Goal: Information Seeking & Learning: Learn about a topic

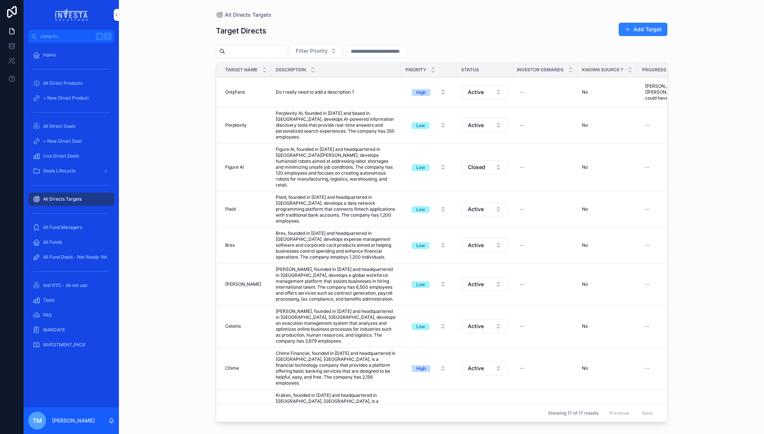
click at [64, 229] on span "All Fund Managers" at bounding box center [62, 227] width 39 height 6
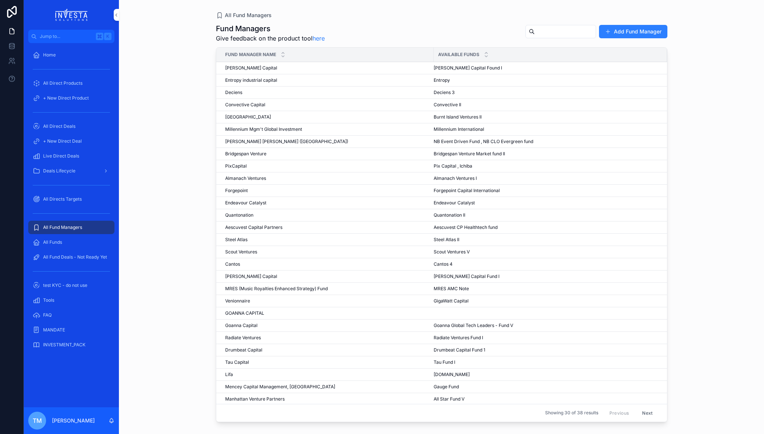
click at [55, 127] on span "All Direct Deals" at bounding box center [59, 126] width 32 height 6
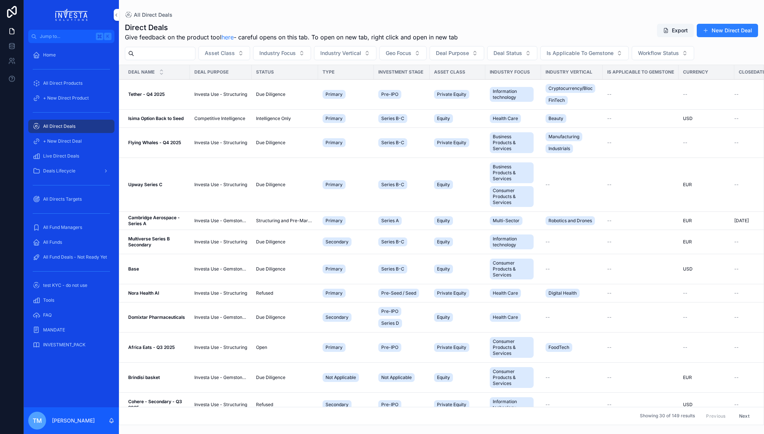
click at [71, 153] on span "Live Direct Deals" at bounding box center [61, 156] width 36 height 6
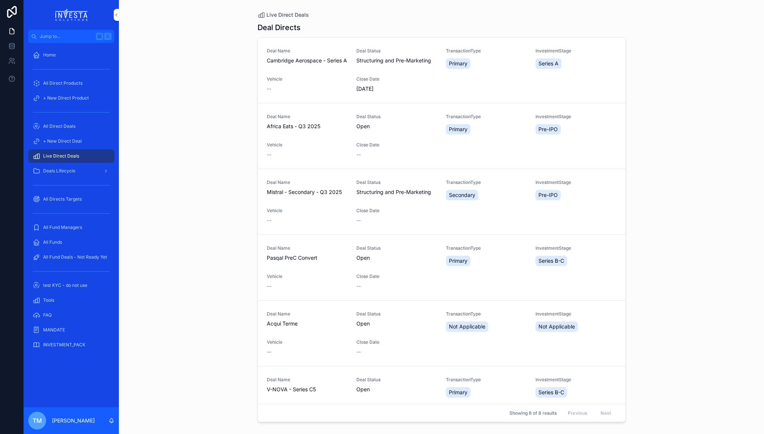
click at [292, 64] on span "Cambridge Aerospace - Series A" at bounding box center [307, 60] width 81 height 7
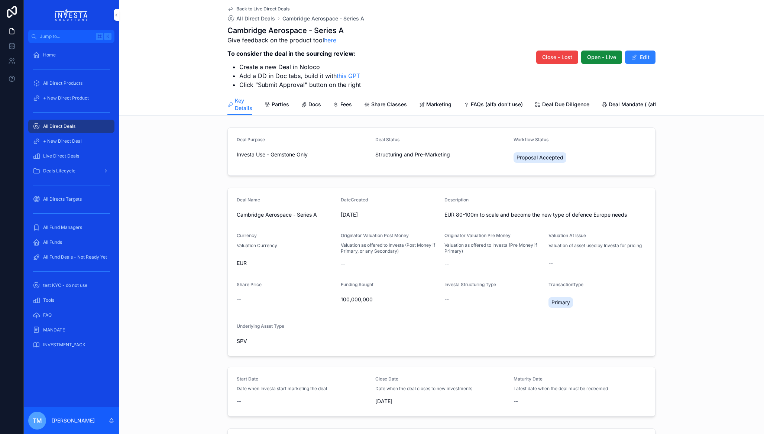
click at [273, 104] on span "Parties" at bounding box center [280, 104] width 17 height 7
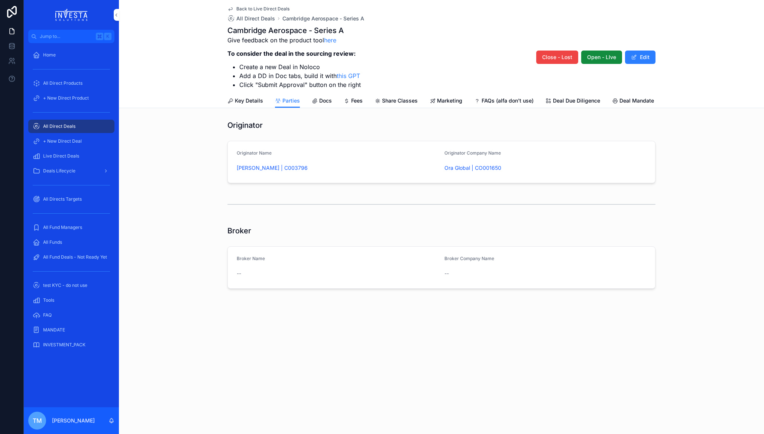
click at [326, 101] on span "Docs" at bounding box center [325, 100] width 13 height 7
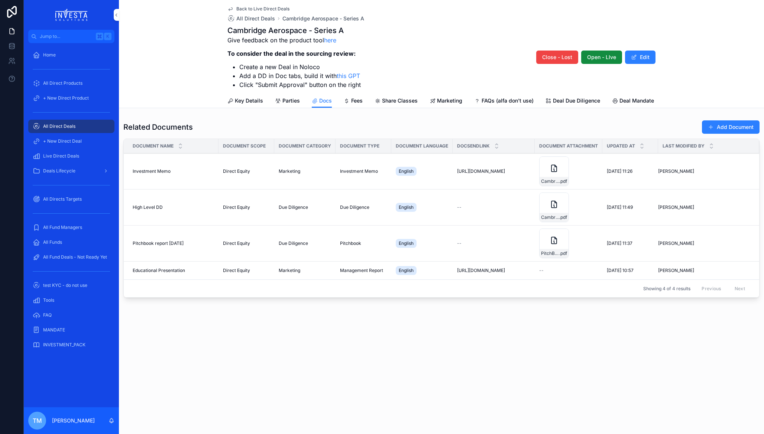
click at [357, 99] on span "Fees" at bounding box center [357, 100] width 12 height 7
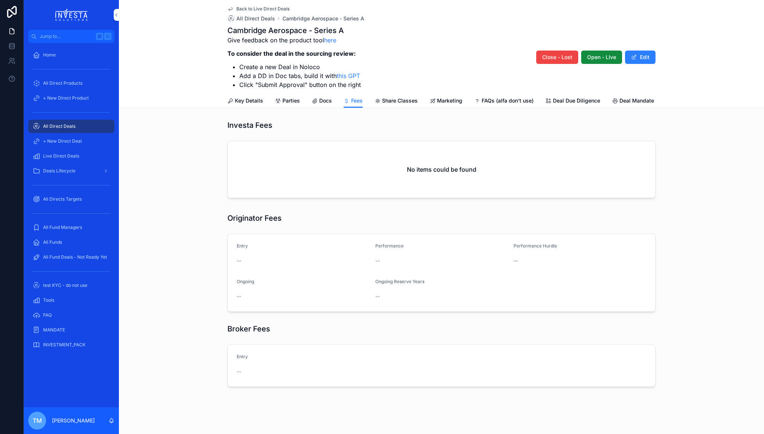
click at [444, 103] on span "Marketing" at bounding box center [449, 100] width 25 height 7
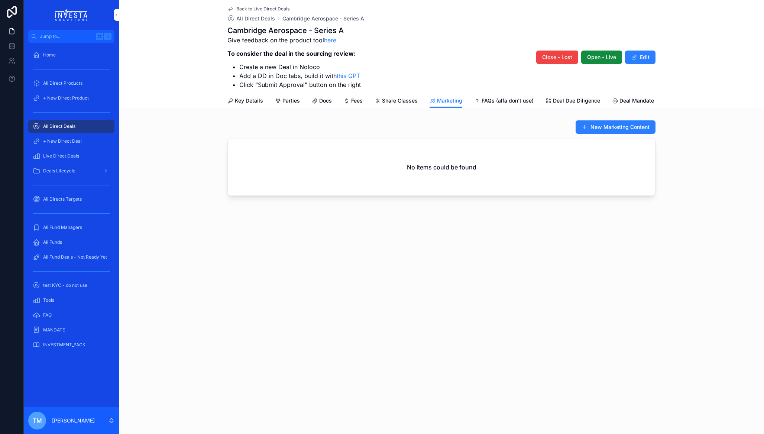
click at [569, 100] on span "Deal Due Diligence" at bounding box center [576, 100] width 47 height 7
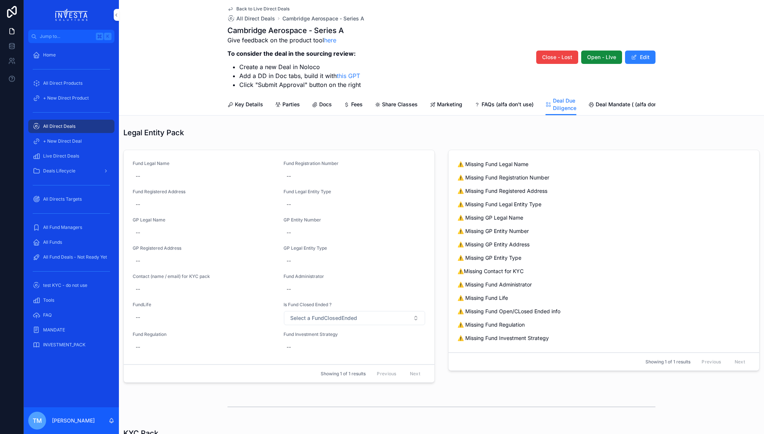
click at [72, 170] on span "Deals Lifecycle" at bounding box center [59, 171] width 32 height 6
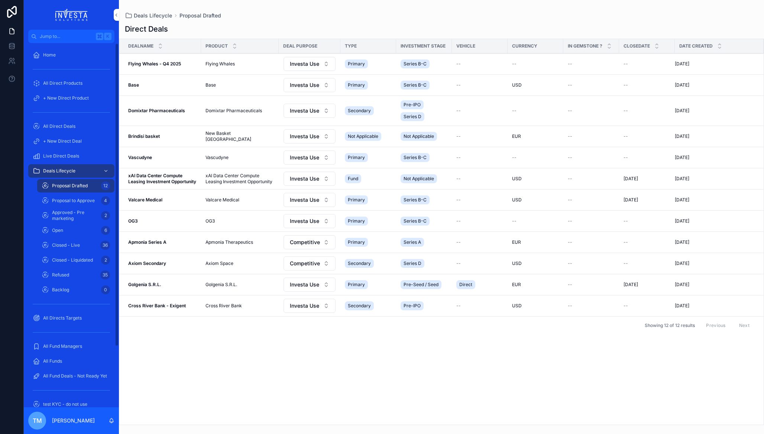
click at [66, 203] on span "Proposal to Approve" at bounding box center [73, 201] width 43 height 6
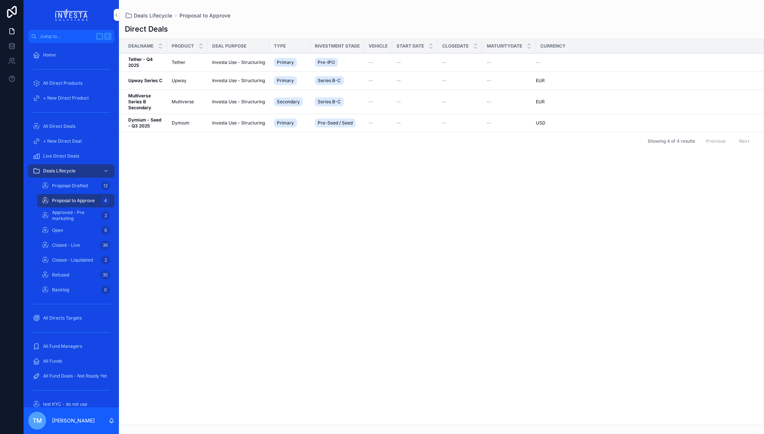
click at [67, 219] on span "Approved - Pre marketing" at bounding box center [75, 216] width 46 height 12
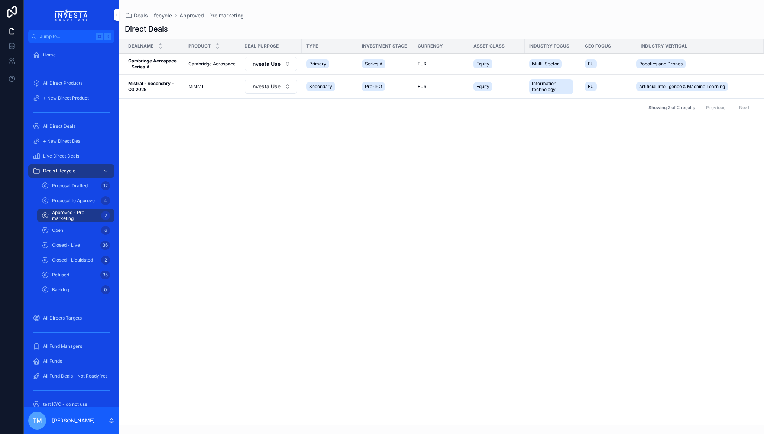
click at [60, 232] on span "Open" at bounding box center [57, 230] width 11 height 6
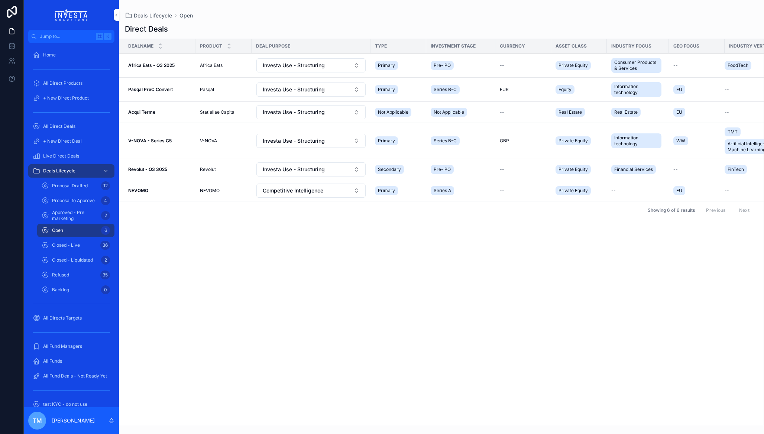
click at [67, 273] on span "Refused" at bounding box center [60, 275] width 17 height 6
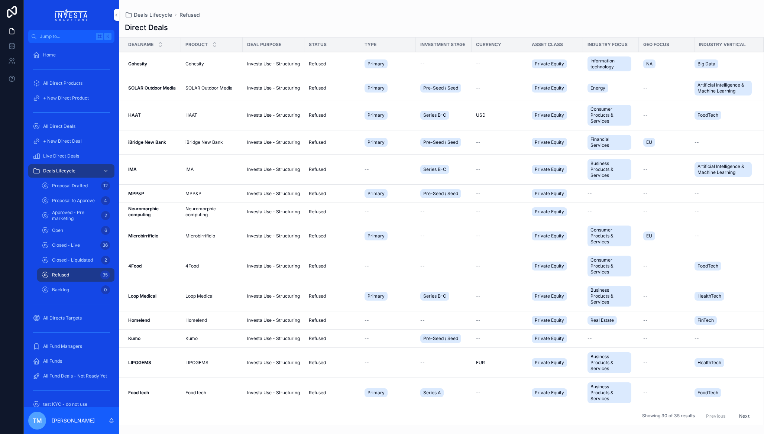
click at [67, 184] on span "Proposal Drafted" at bounding box center [70, 186] width 36 height 6
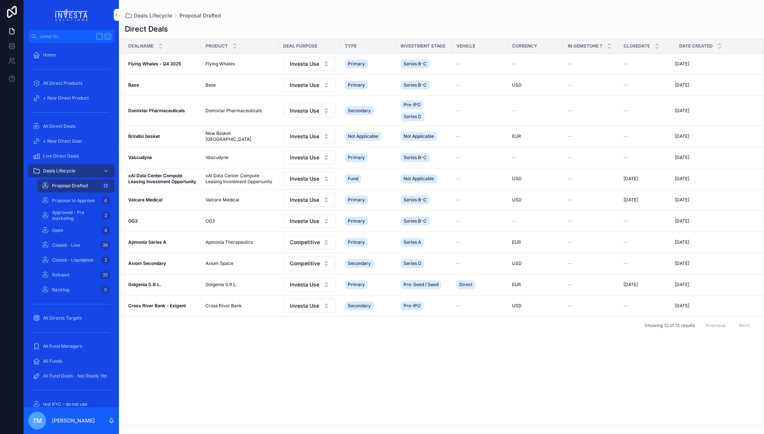
click at [61, 343] on span "All Fund Managers" at bounding box center [62, 346] width 39 height 6
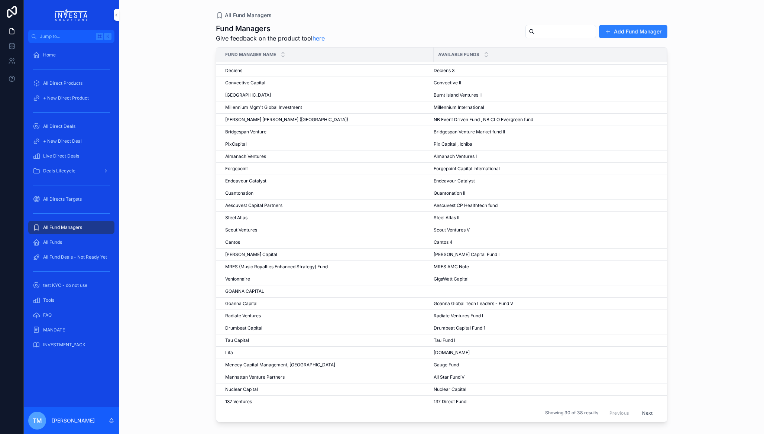
scroll to position [26, 0]
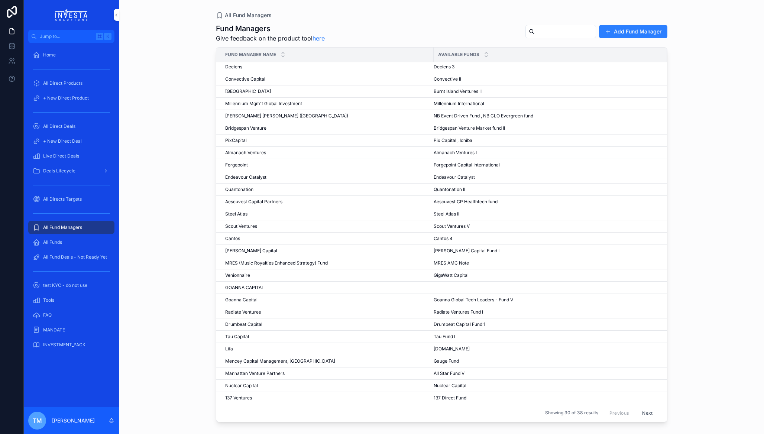
click at [236, 67] on span "Deciens" at bounding box center [233, 67] width 17 height 6
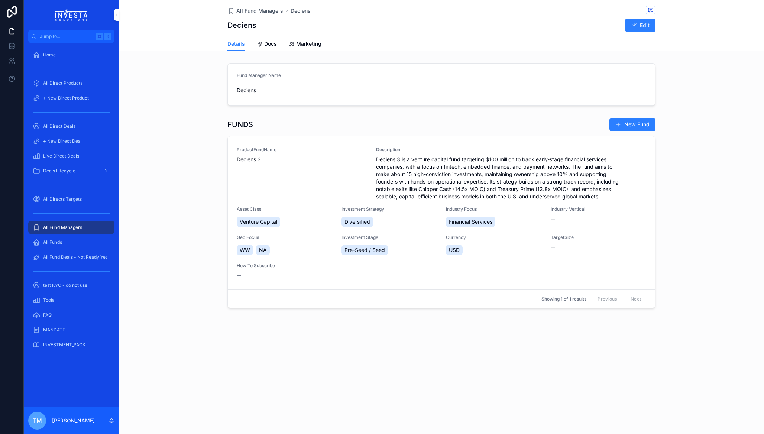
click at [270, 43] on span "Docs" at bounding box center [270, 43] width 13 height 7
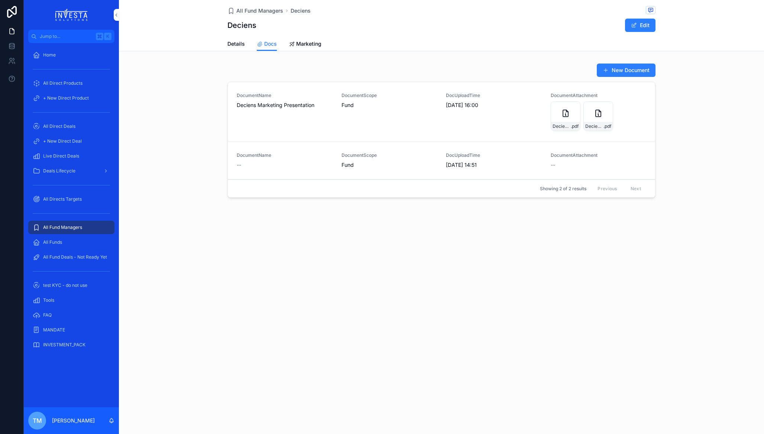
click at [61, 127] on span "All Direct Deals" at bounding box center [59, 126] width 32 height 6
